Goal: Find specific page/section: Find specific page/section

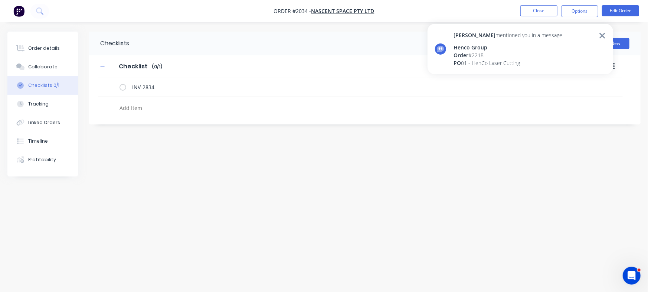
click at [466, 59] on div "PO 01 - HenCo Laser Cutting" at bounding box center [507, 63] width 109 height 8
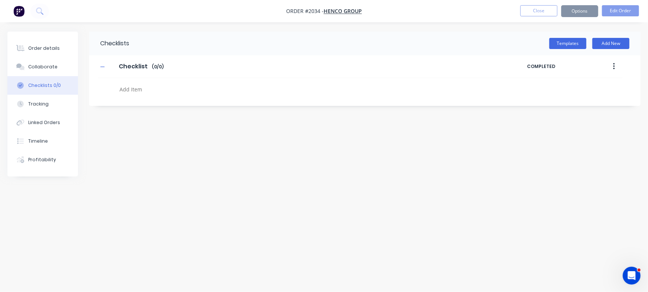
type textarea "x"
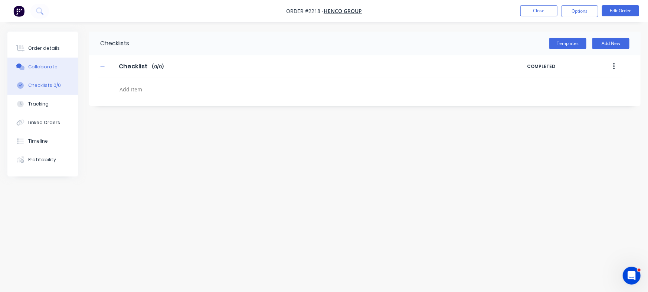
click at [47, 65] on div "Collaborate" at bounding box center [42, 66] width 29 height 7
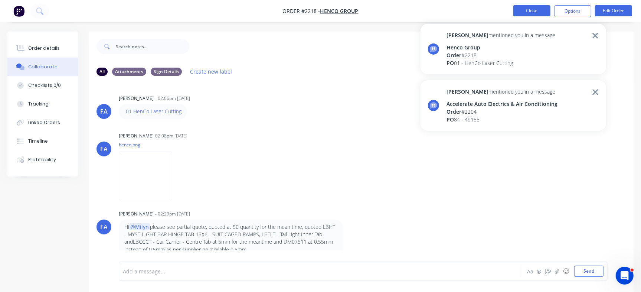
click at [536, 12] on button "Close" at bounding box center [531, 10] width 37 height 11
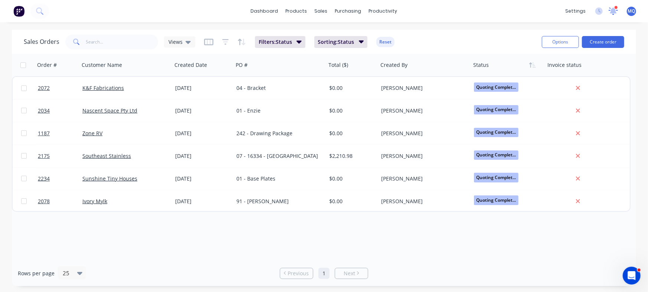
click at [616, 12] on icon at bounding box center [613, 10] width 9 height 7
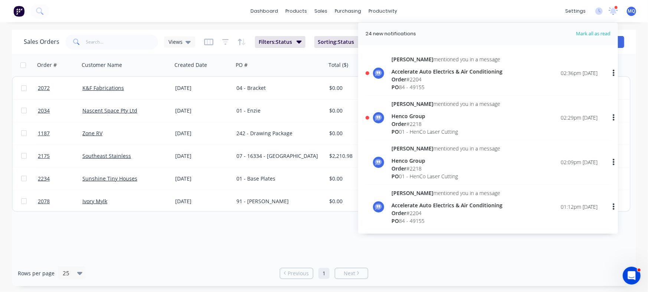
click at [418, 78] on div "Order # 2204" at bounding box center [447, 79] width 111 height 8
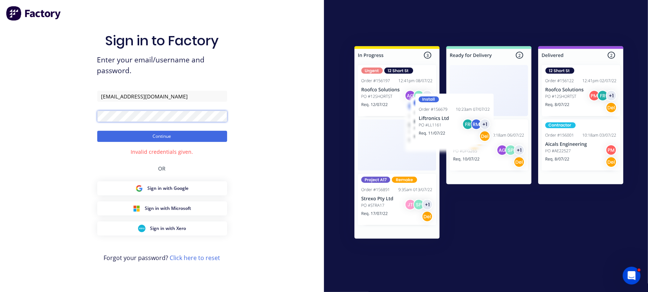
click at [97, 131] on button "Continue" at bounding box center [162, 136] width 130 height 11
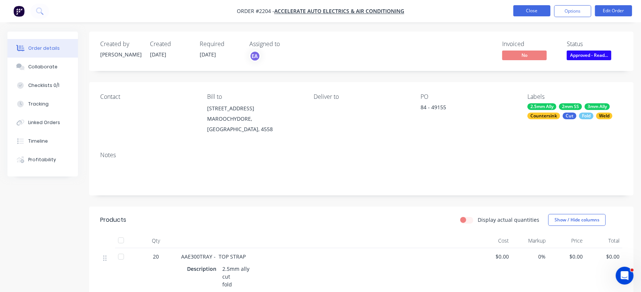
click at [537, 10] on button "Close" at bounding box center [531, 10] width 37 height 11
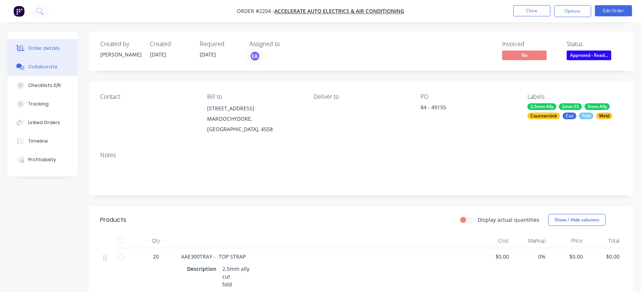
click at [57, 69] on button "Collaborate" at bounding box center [42, 67] width 71 height 19
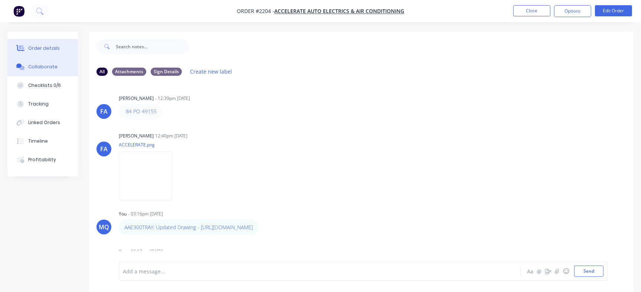
drag, startPoint x: 53, startPoint y: 47, endPoint x: 73, endPoint y: 46, distance: 20.4
click at [53, 47] on div "Order details" at bounding box center [44, 48] width 32 height 7
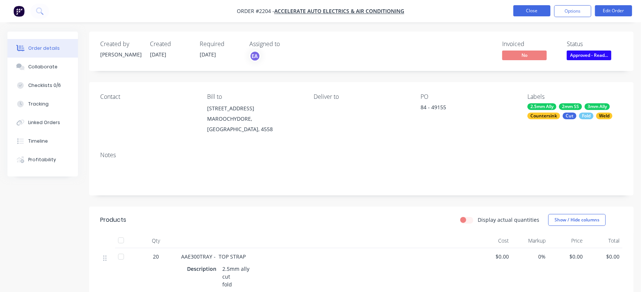
click at [541, 7] on button "Close" at bounding box center [531, 10] width 37 height 11
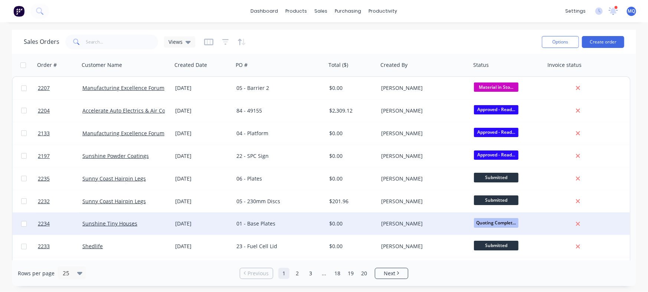
click at [344, 230] on div "$0.00" at bounding box center [352, 223] width 52 height 22
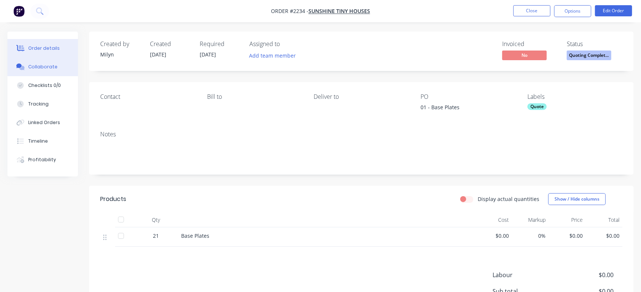
click at [22, 64] on icon at bounding box center [20, 66] width 9 height 7
